Goal: Task Accomplishment & Management: Use online tool/utility

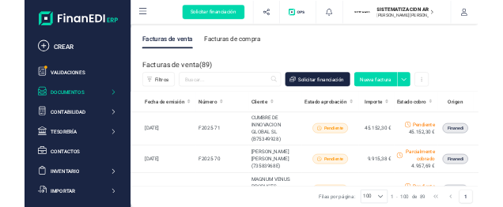
scroll to position [68, 0]
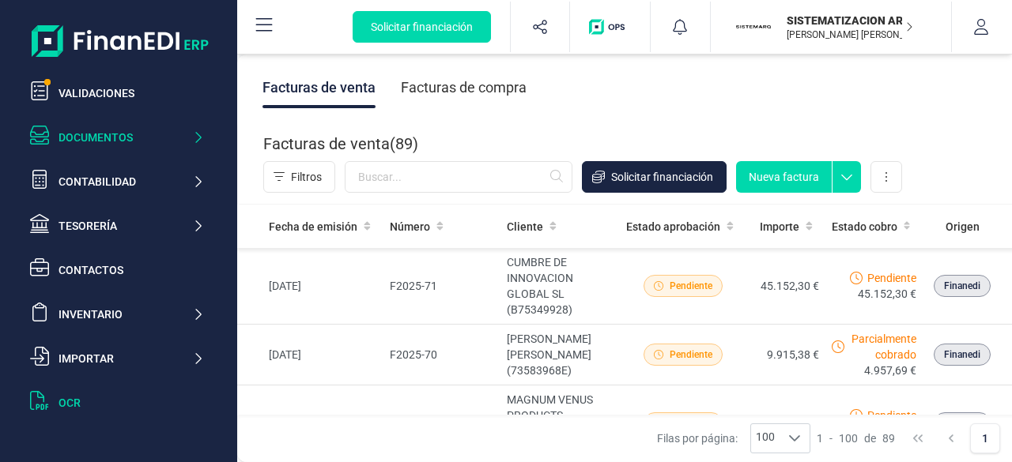
click at [58, 406] on div at bounding box center [44, 402] width 28 height 23
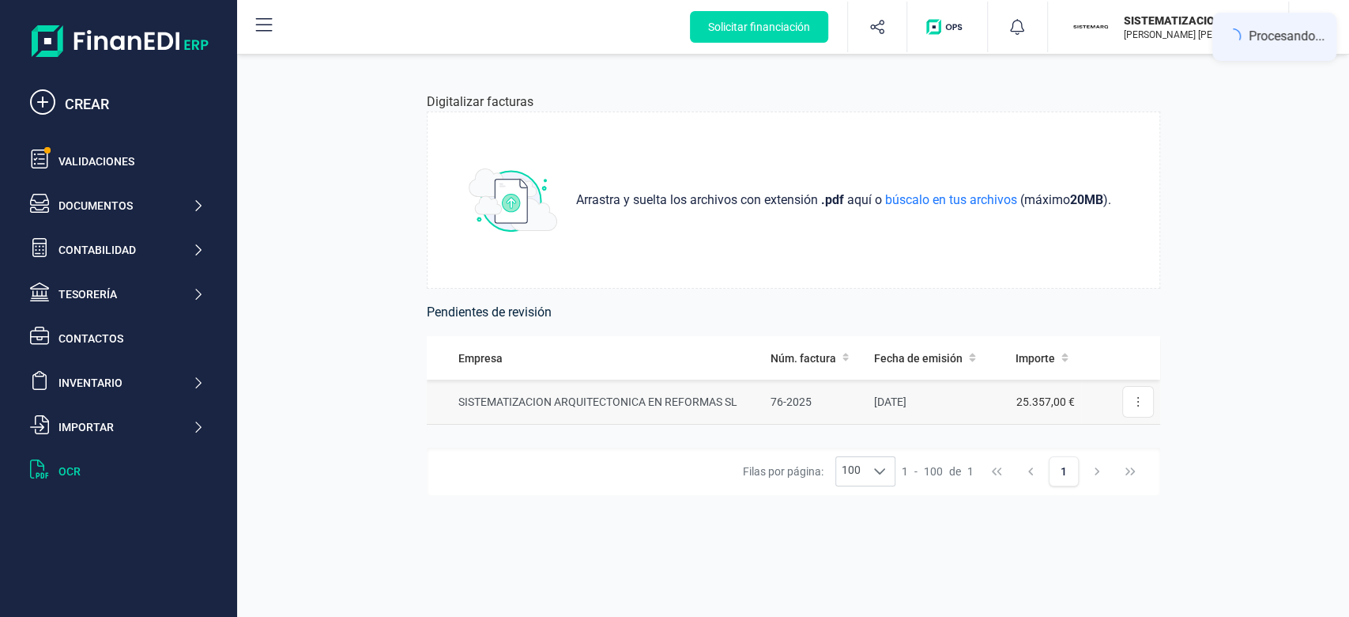
click at [504, 399] on td "SISTEMATIZACION ARQUITECTONICA EN REFORMAS SL" at bounding box center [596, 401] width 338 height 45
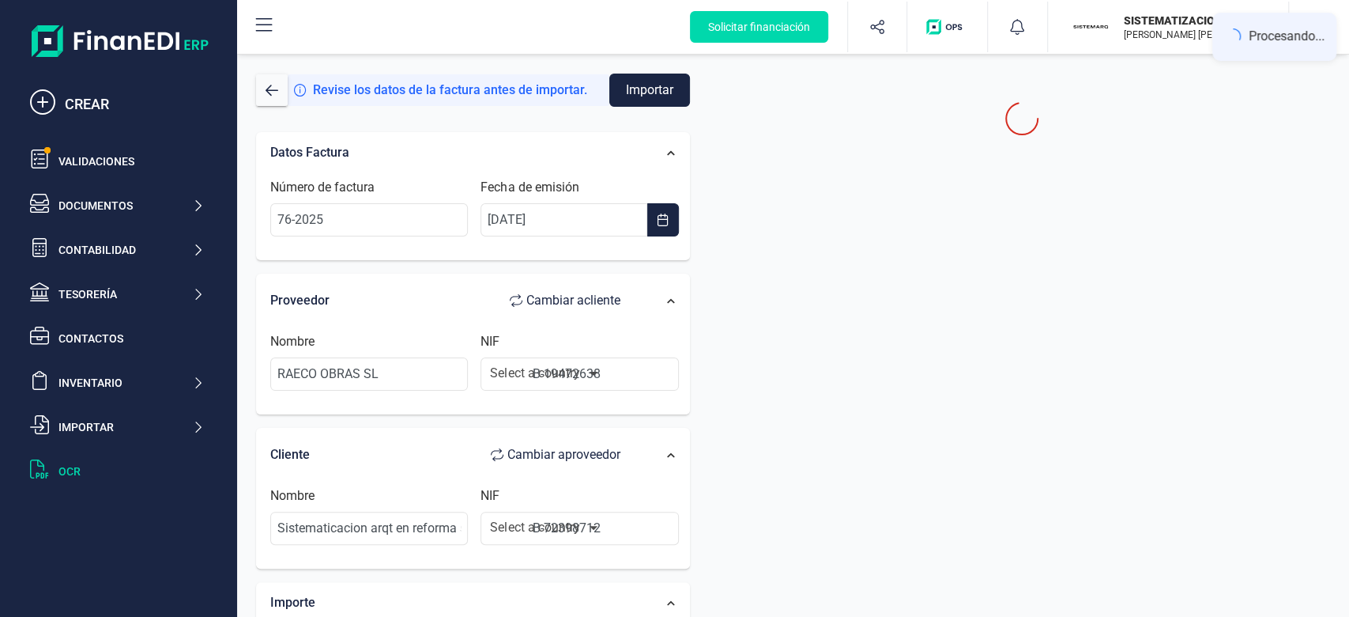
type input "B19472638"
type input "B72398712"
click at [277, 97] on button "button" at bounding box center [272, 90] width 32 height 32
